Goal: Information Seeking & Learning: Learn about a topic

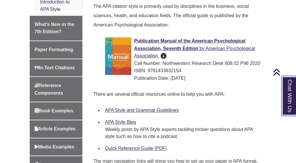
scroll to position [189, 0]
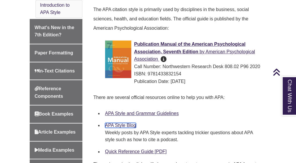
click at [106, 123] on link "APA Style Blog" at bounding box center [120, 125] width 31 height 5
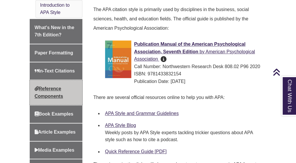
click at [53, 83] on link "Reference Components" at bounding box center [56, 92] width 53 height 25
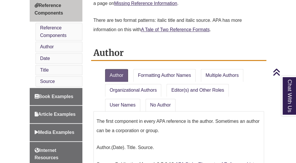
scroll to position [256, 0]
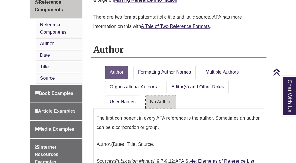
click at [151, 99] on link "No Author" at bounding box center [160, 101] width 30 height 13
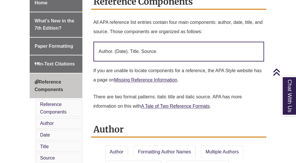
scroll to position [193, 0]
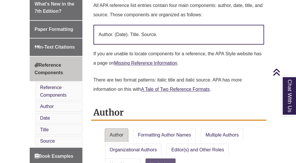
click at [124, 131] on link "Author" at bounding box center [116, 135] width 23 height 13
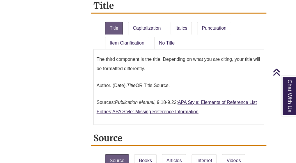
scroll to position [580, 0]
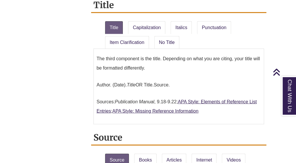
click at [92, 56] on div "Title Capitalization Italics Punctuation Item Clarification No Title The third …" at bounding box center [178, 71] width 175 height 105
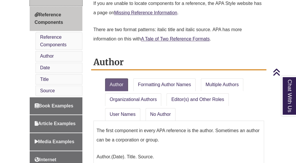
scroll to position [244, 0]
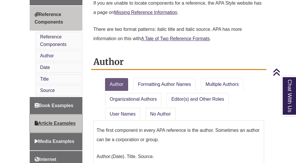
click at [63, 121] on span "Article Examples" at bounding box center [55, 123] width 41 height 5
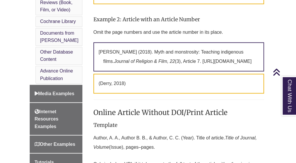
scroll to position [356, 0]
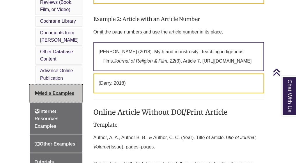
click at [65, 91] on span "Media Examples" at bounding box center [55, 92] width 40 height 5
